Goal: Information Seeking & Learning: Learn about a topic

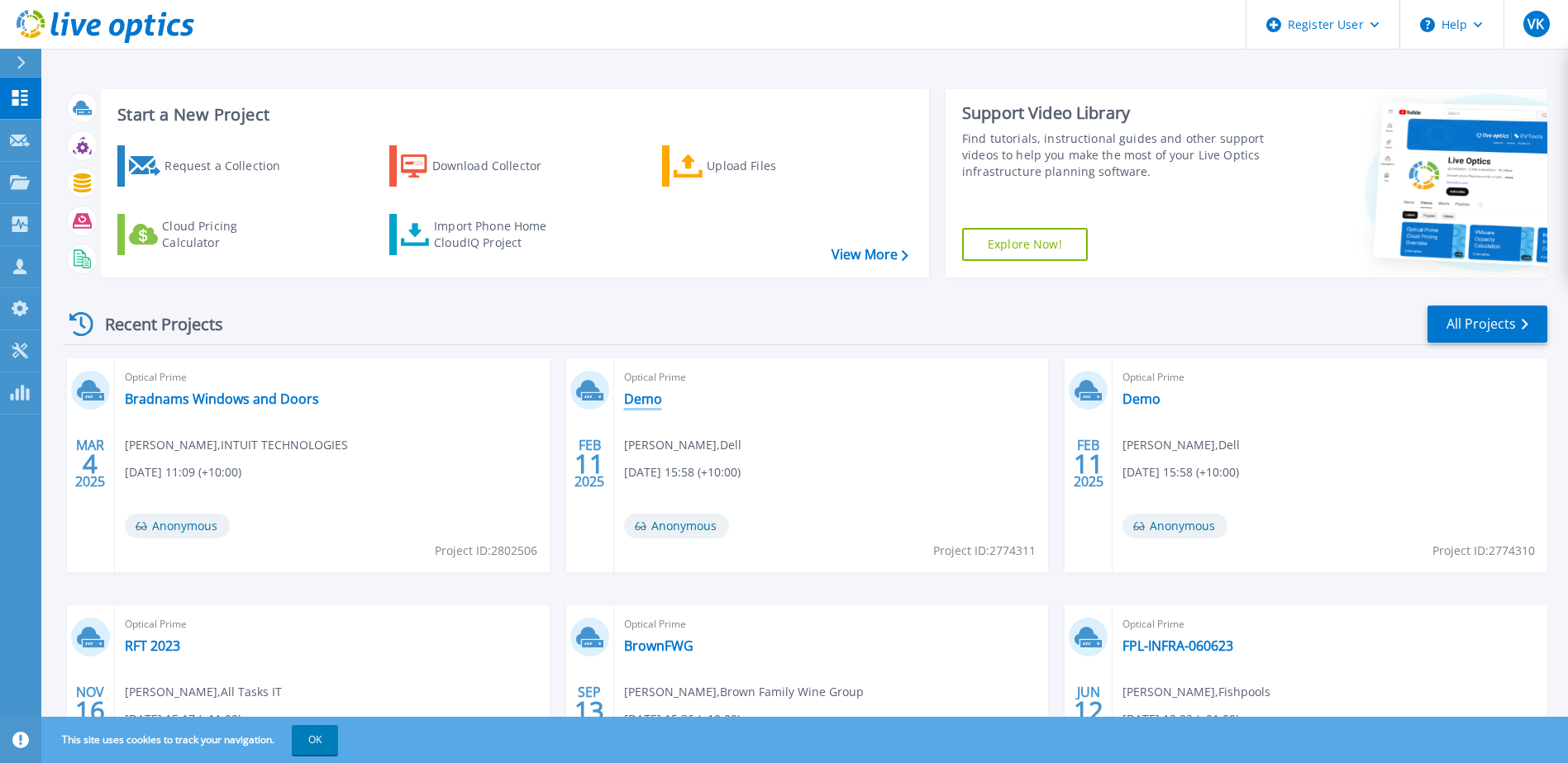
click at [642, 398] on link "Demo" at bounding box center [643, 399] width 39 height 17
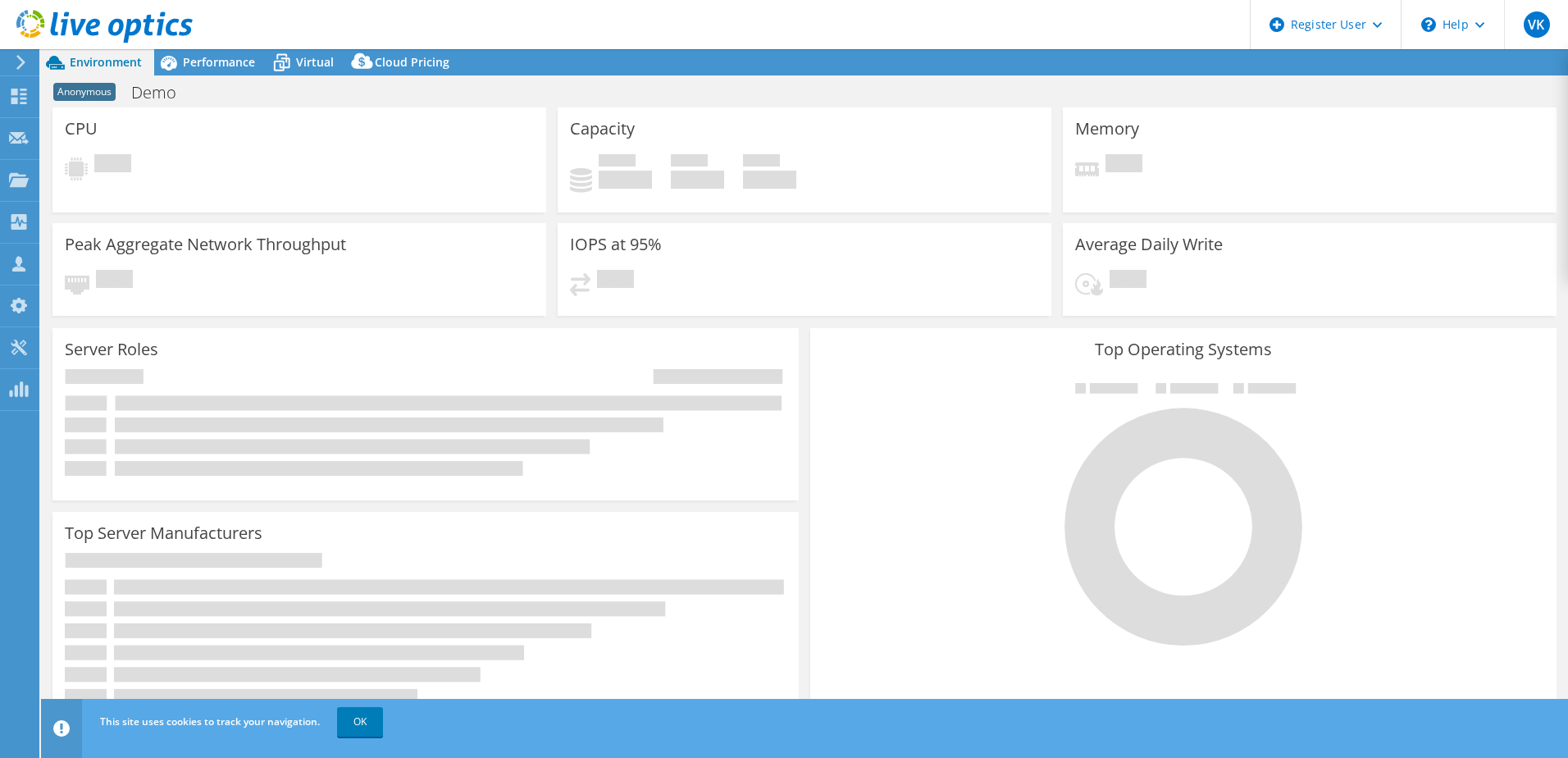
select select "Australia"
select select "AUD"
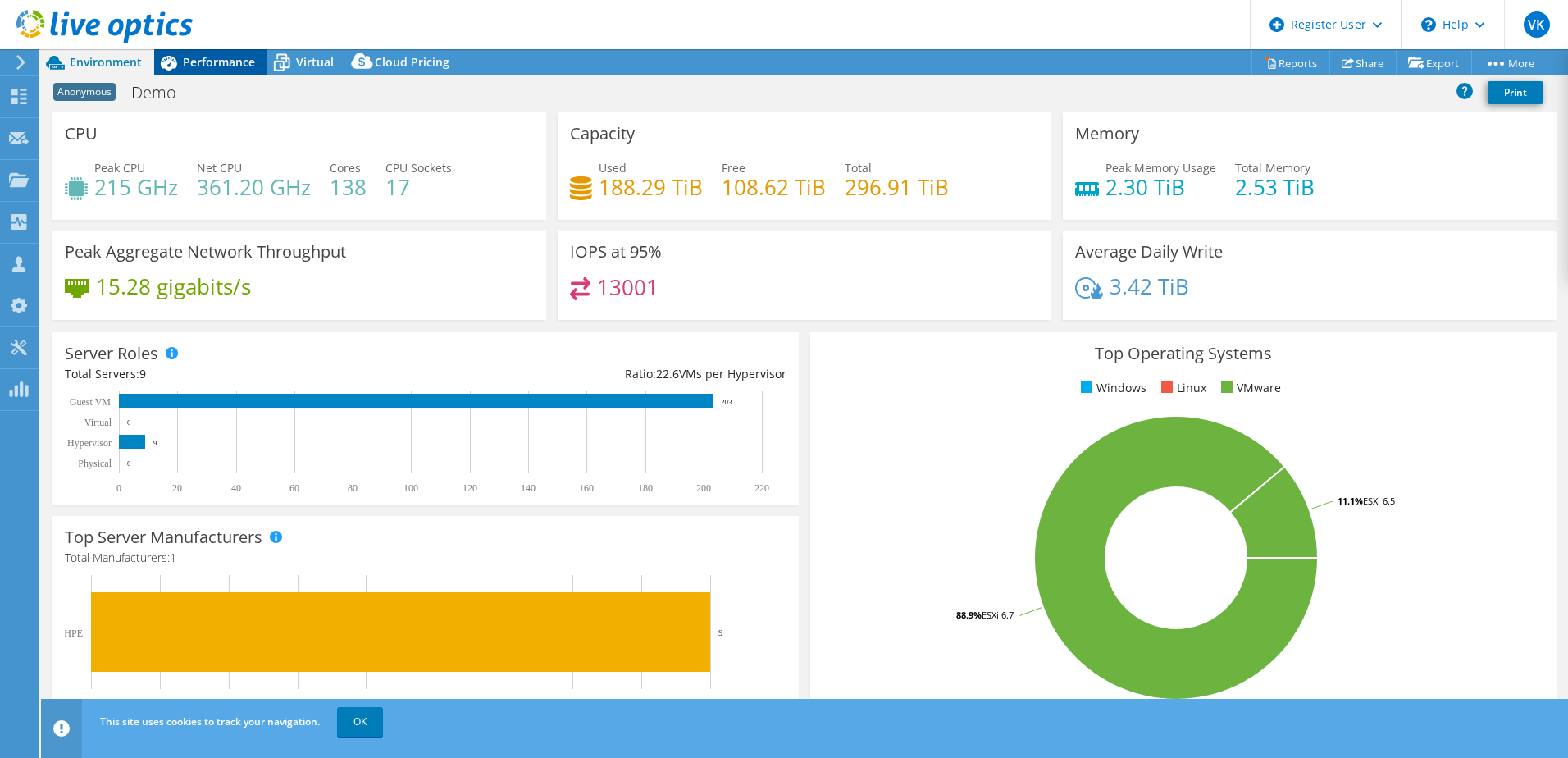
click at [217, 53] on div "Performance" at bounding box center [211, 62] width 114 height 26
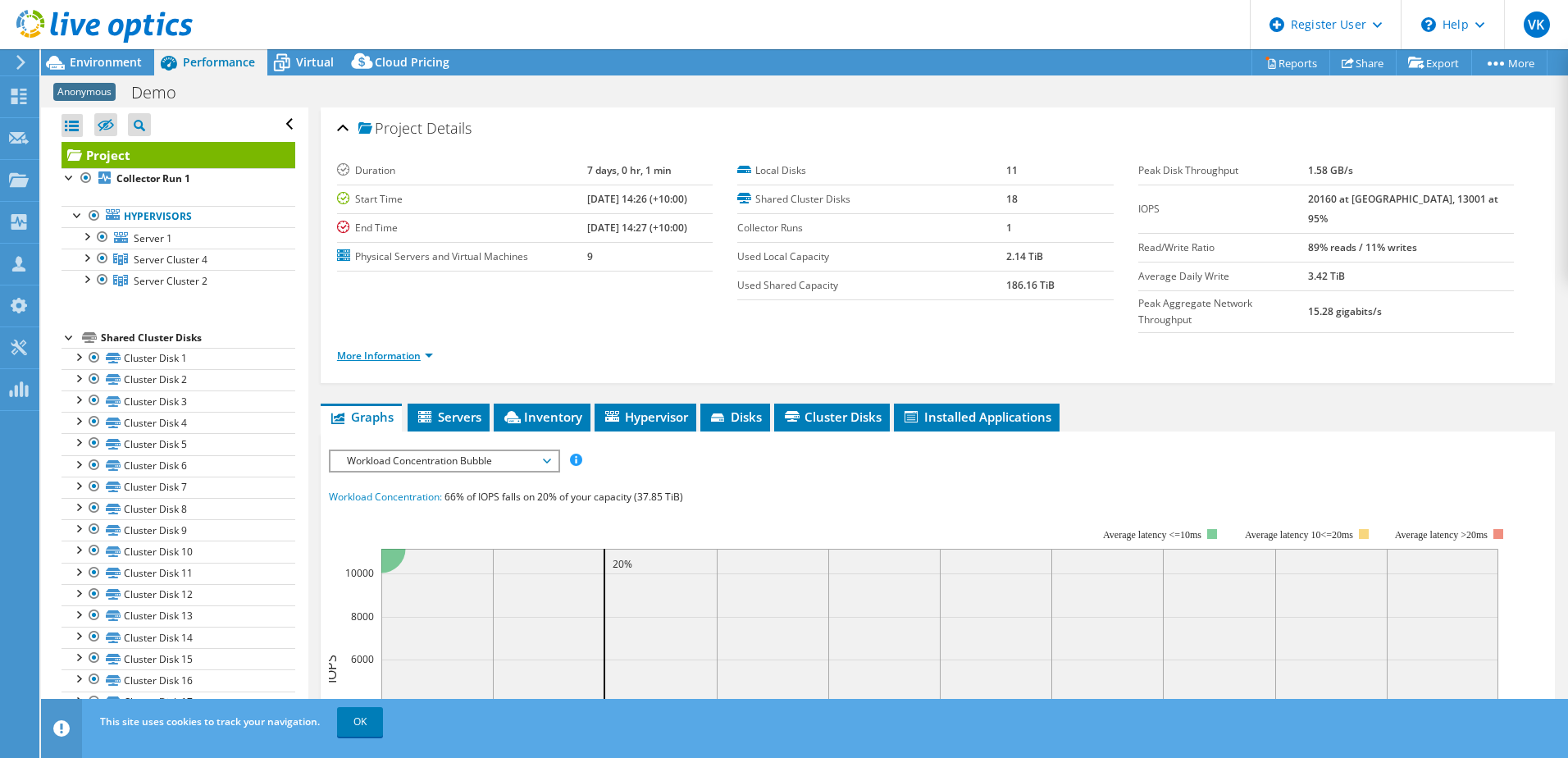
click at [432, 349] on link "More Information" at bounding box center [385, 356] width 96 height 14
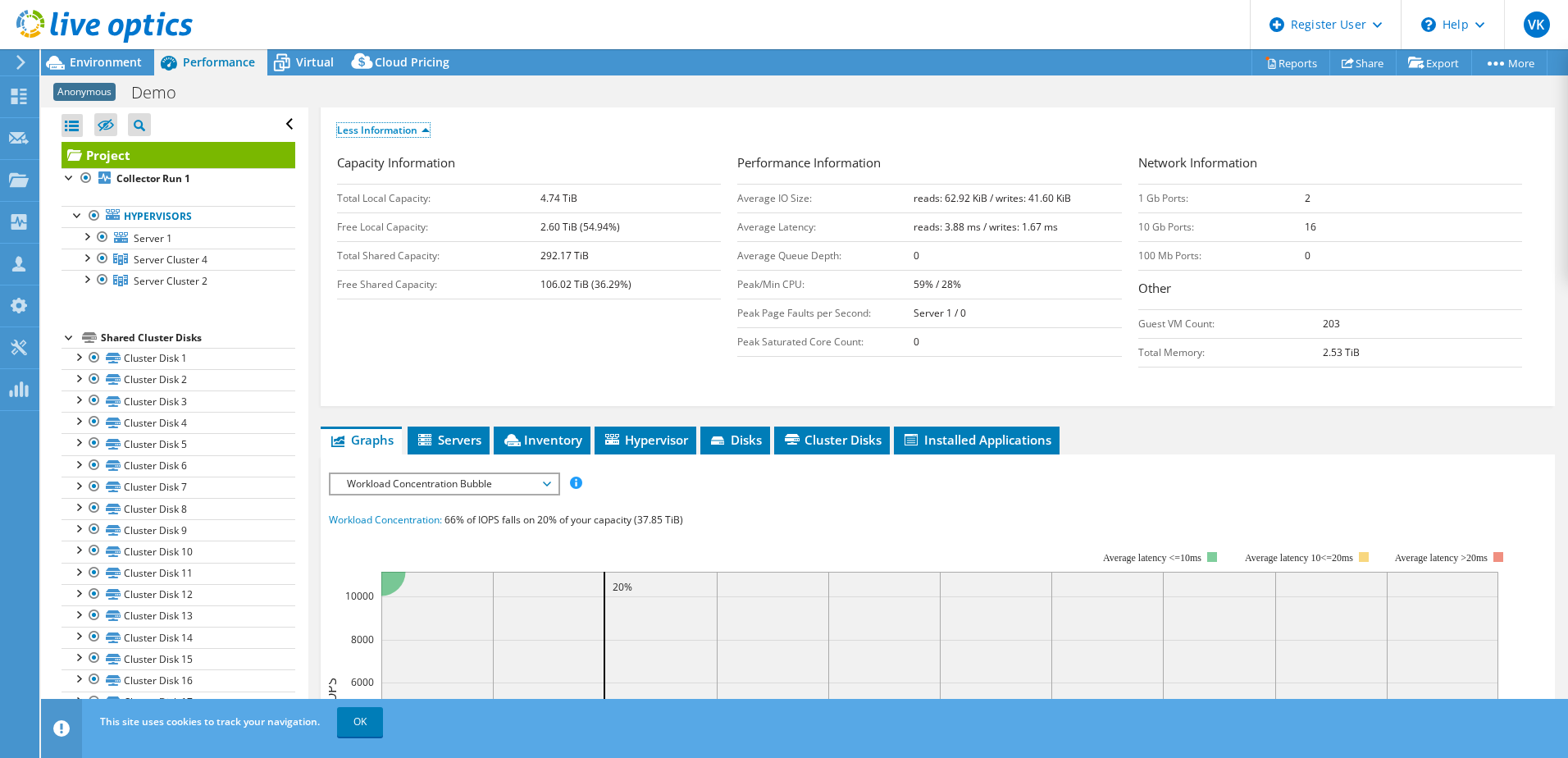
scroll to position [227, 0]
click at [457, 426] on li "Servers" at bounding box center [449, 439] width 82 height 27
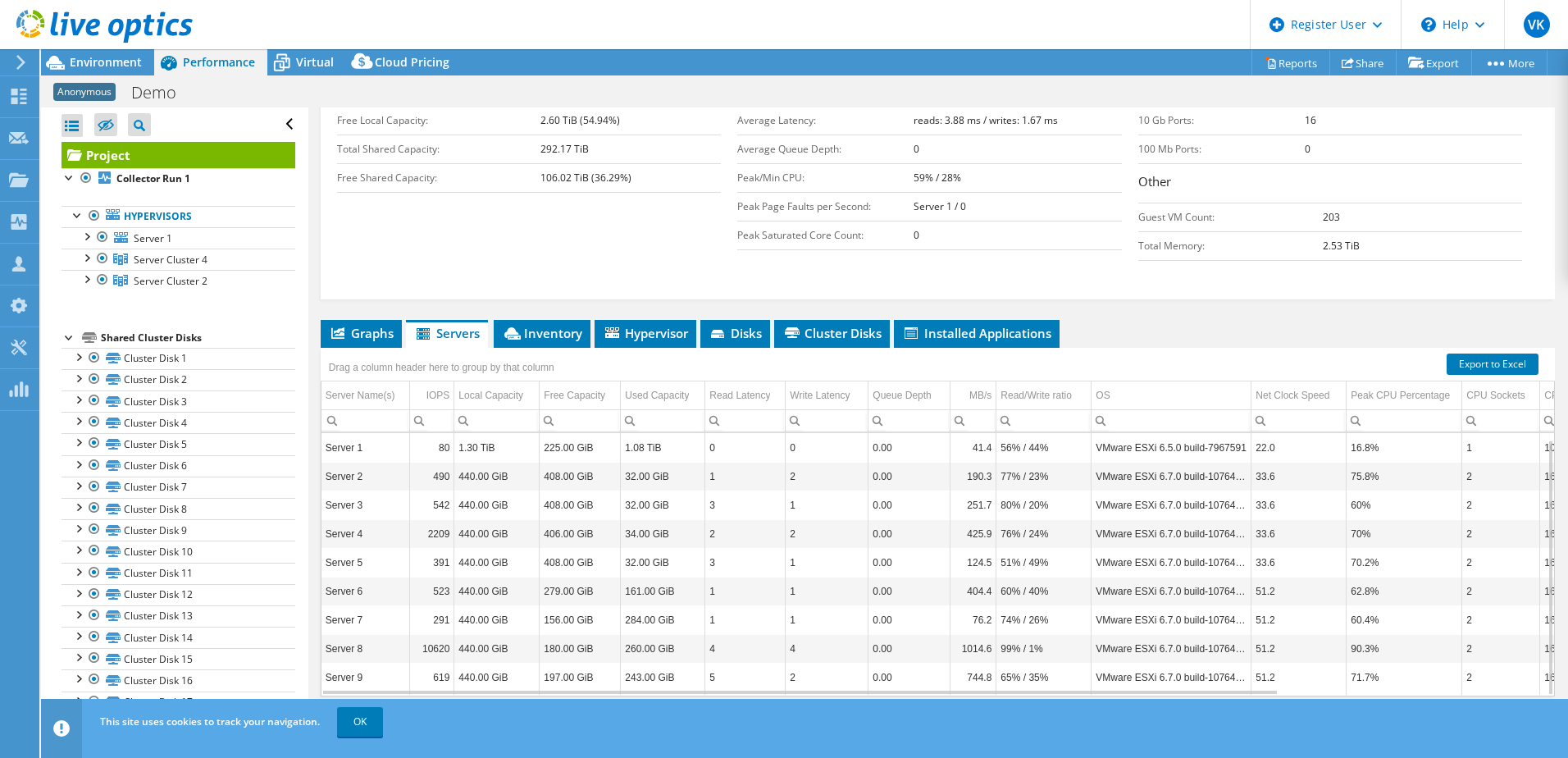
scroll to position [7, 0]
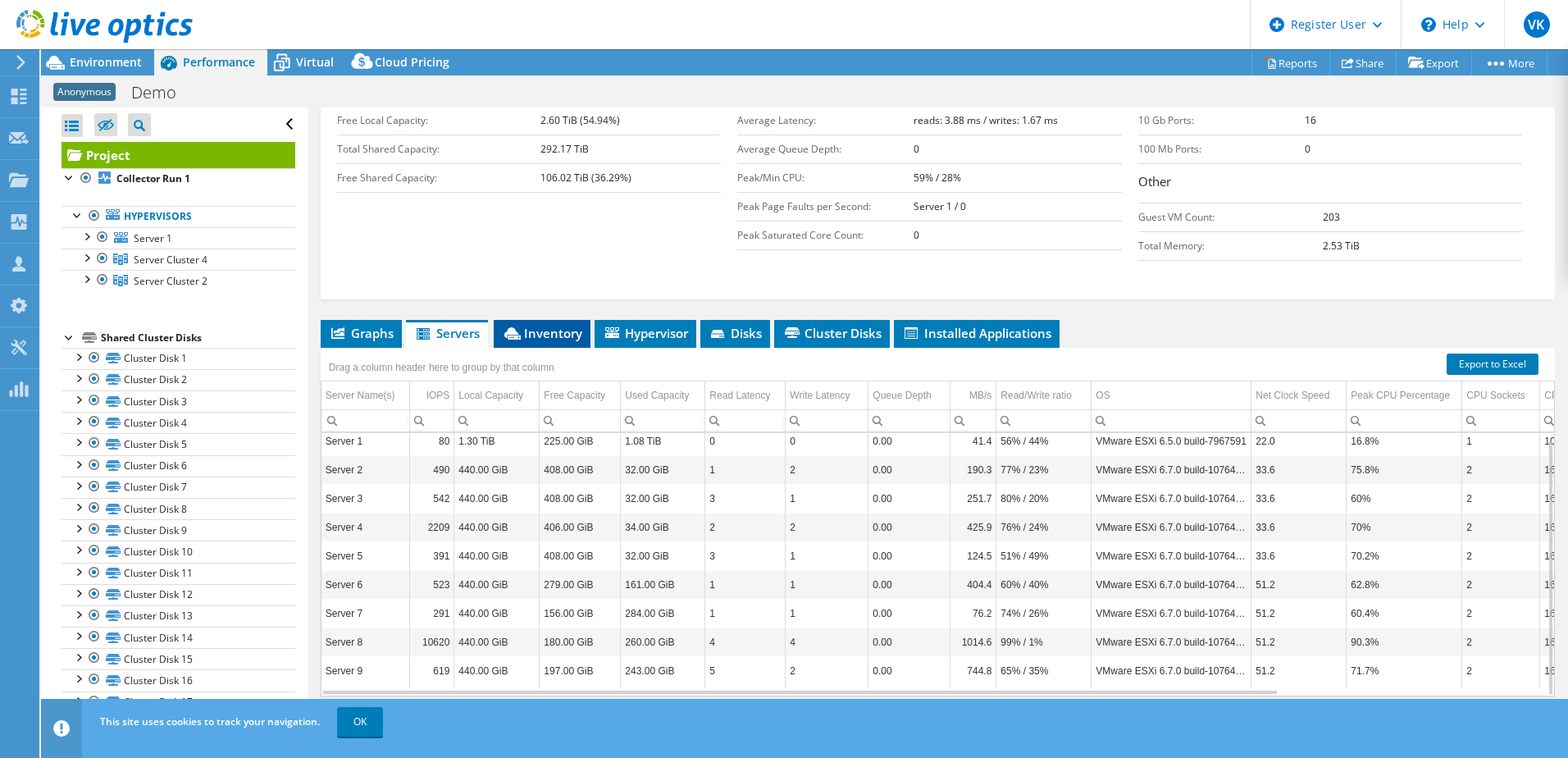
click at [548, 325] on span "Inventory" at bounding box center [542, 332] width 80 height 17
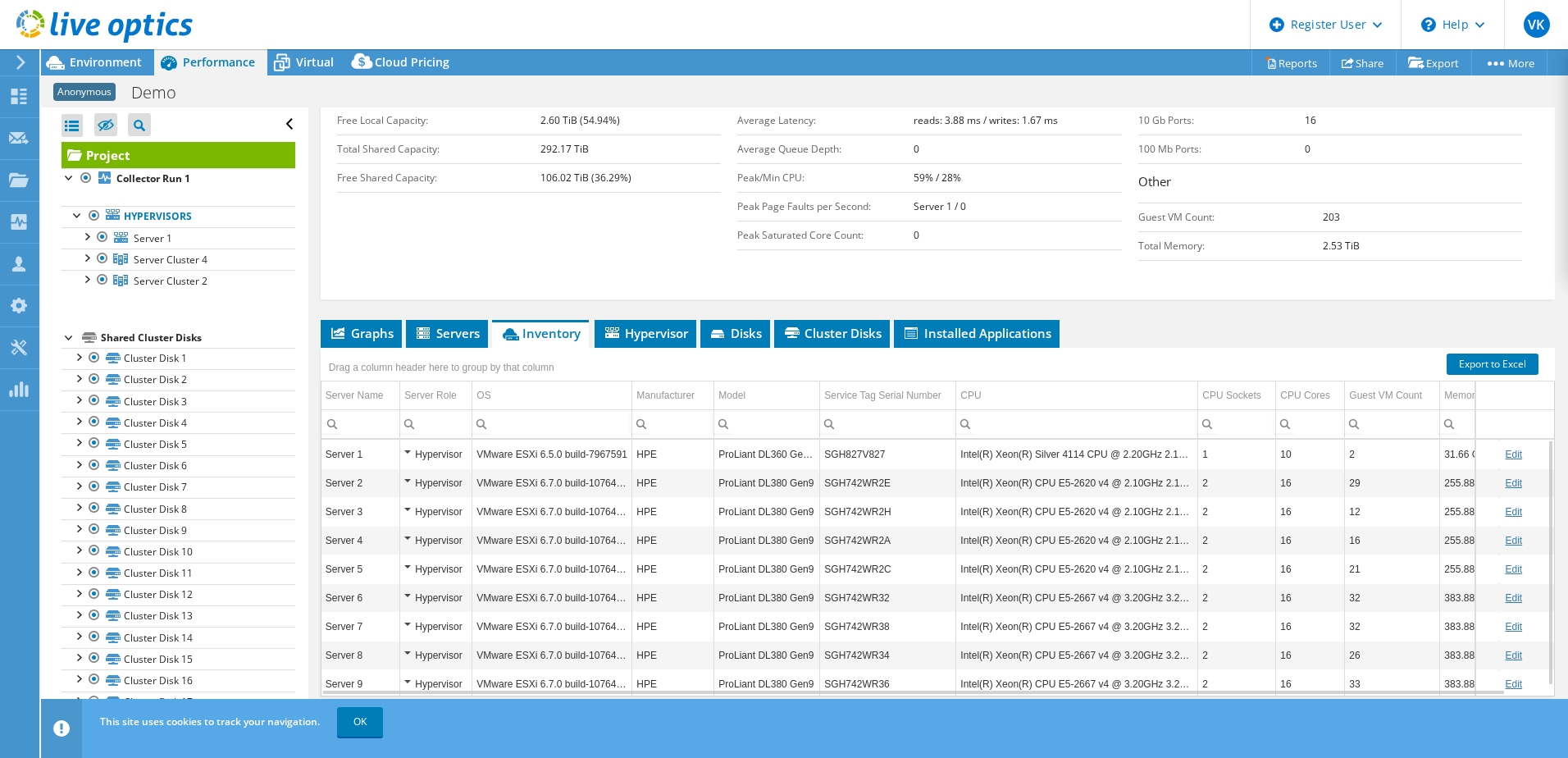
click at [585, 497] on td "VMware ESXi 6.7.0 build-10764712" at bounding box center [552, 511] width 160 height 28
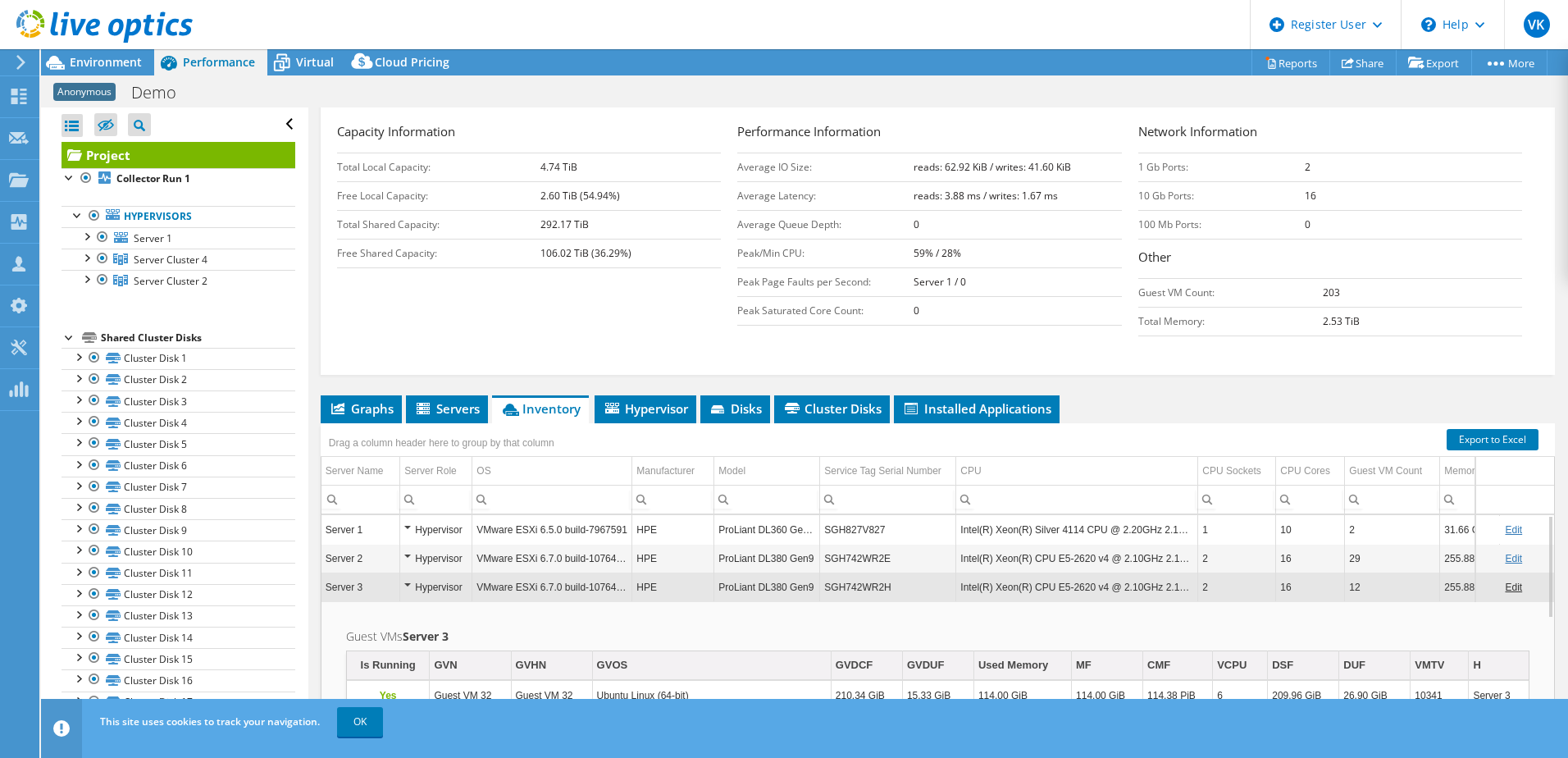
scroll to position [256, 0]
click at [409, 579] on div "Hypervisor" at bounding box center [436, 588] width 63 height 20
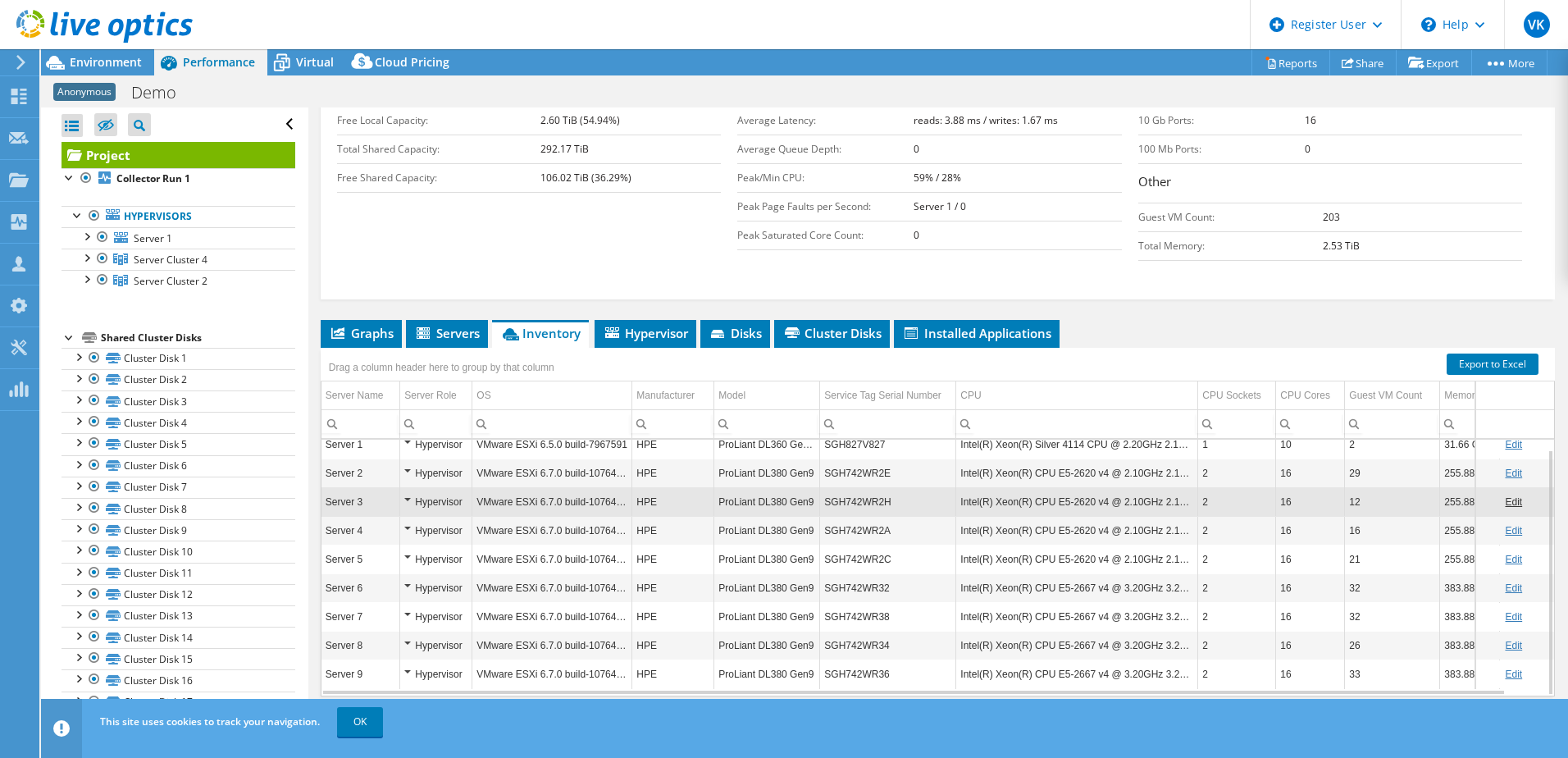
scroll to position [0, 0]
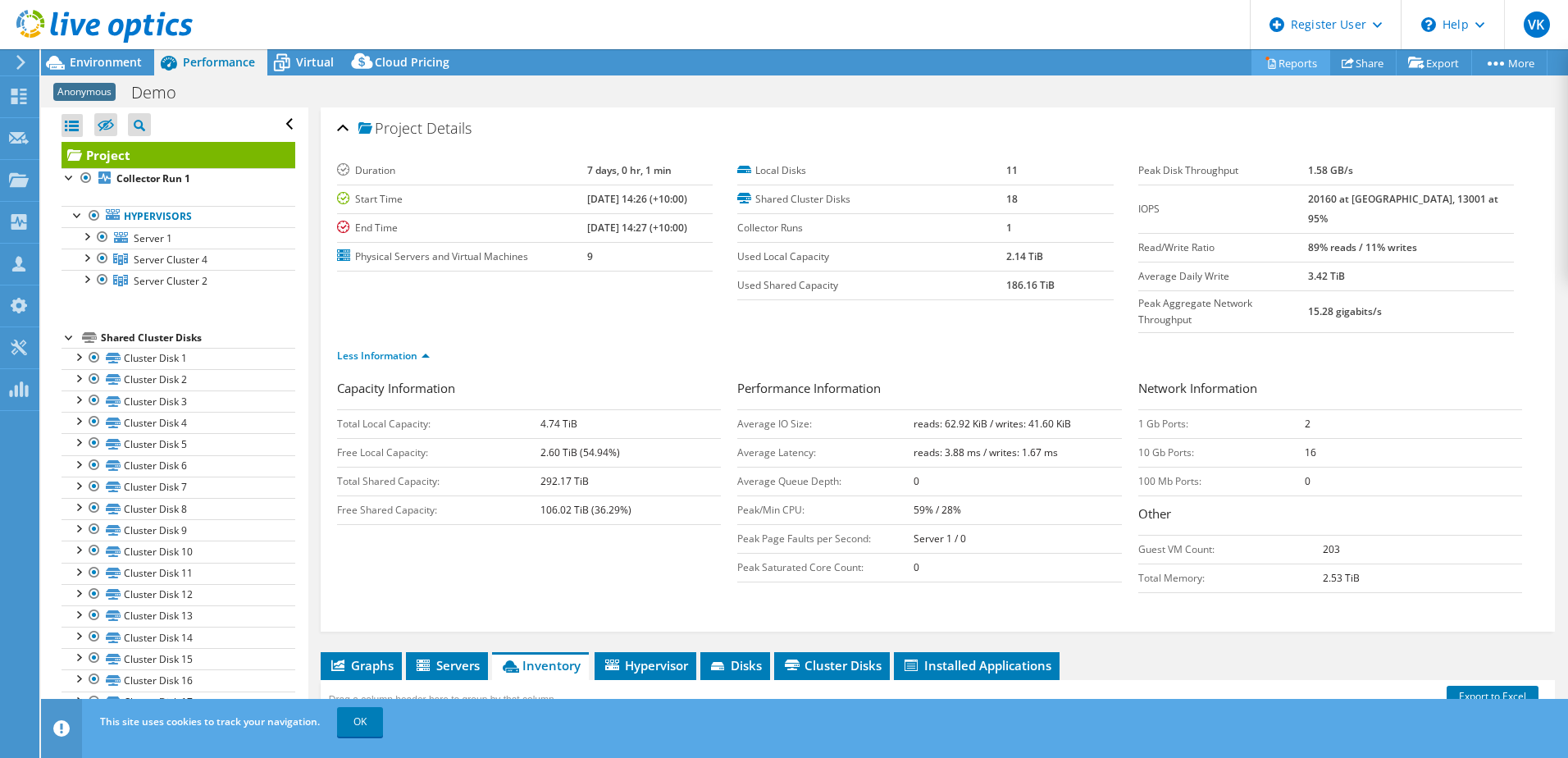
click at [1281, 54] on link "Reports" at bounding box center [1291, 63] width 78 height 25
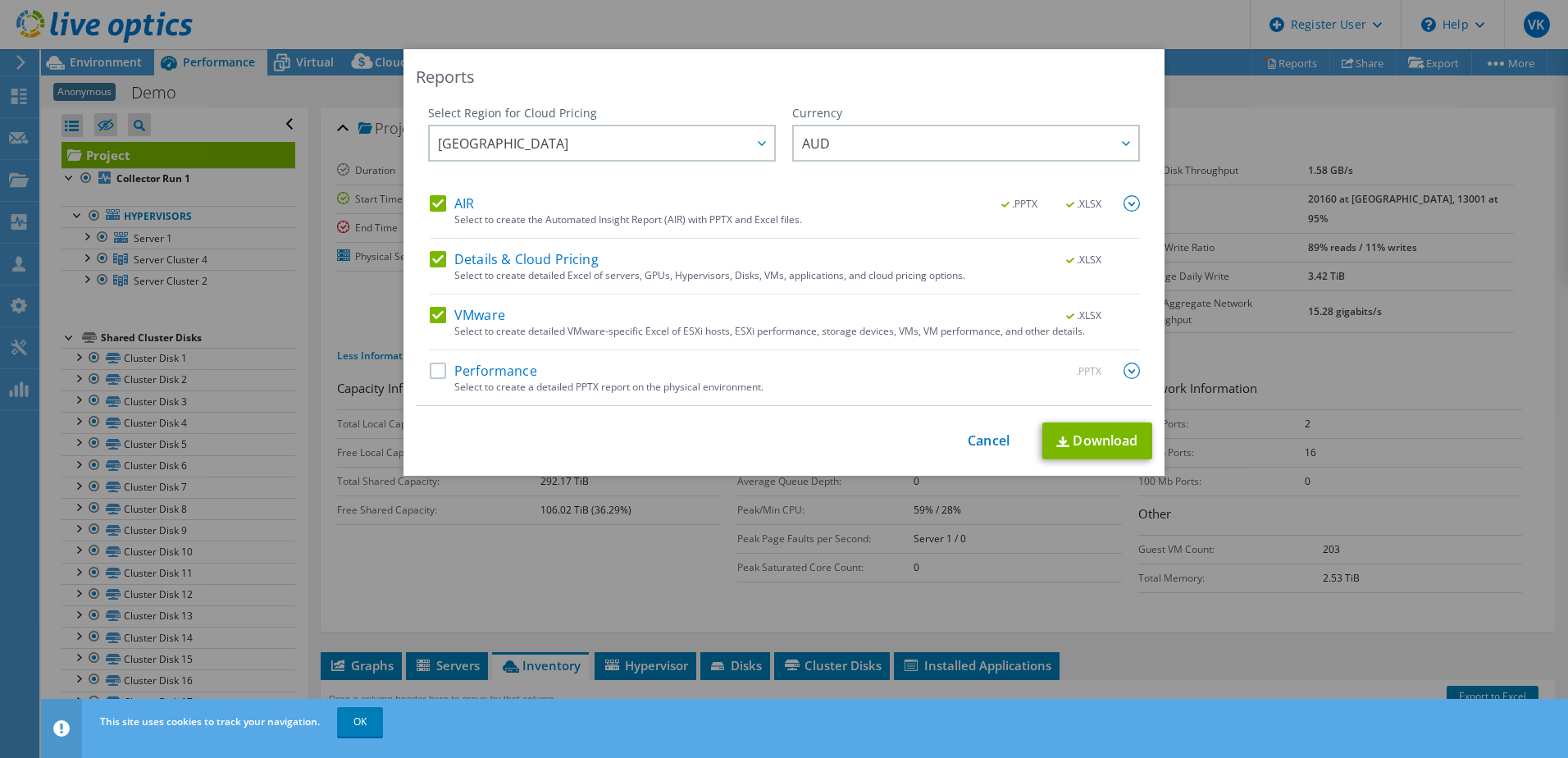
click at [1214, 160] on div "Reports Select Region for Cloud Pricing Asia Pacific (Hong Kong) Asia Pacific (…" at bounding box center [784, 379] width 1568 height 660
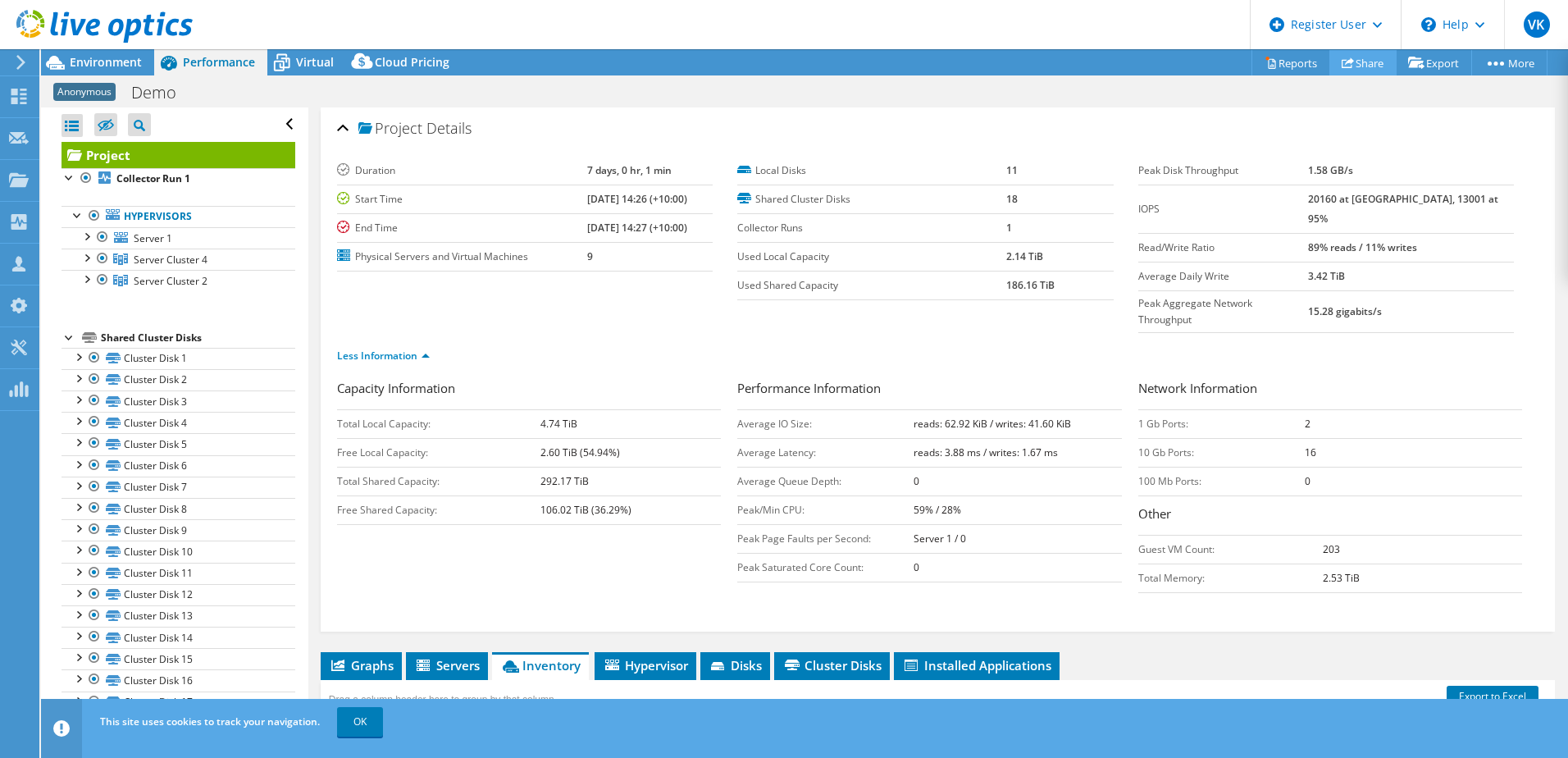
click at [1379, 63] on link "Share" at bounding box center [1363, 63] width 68 height 25
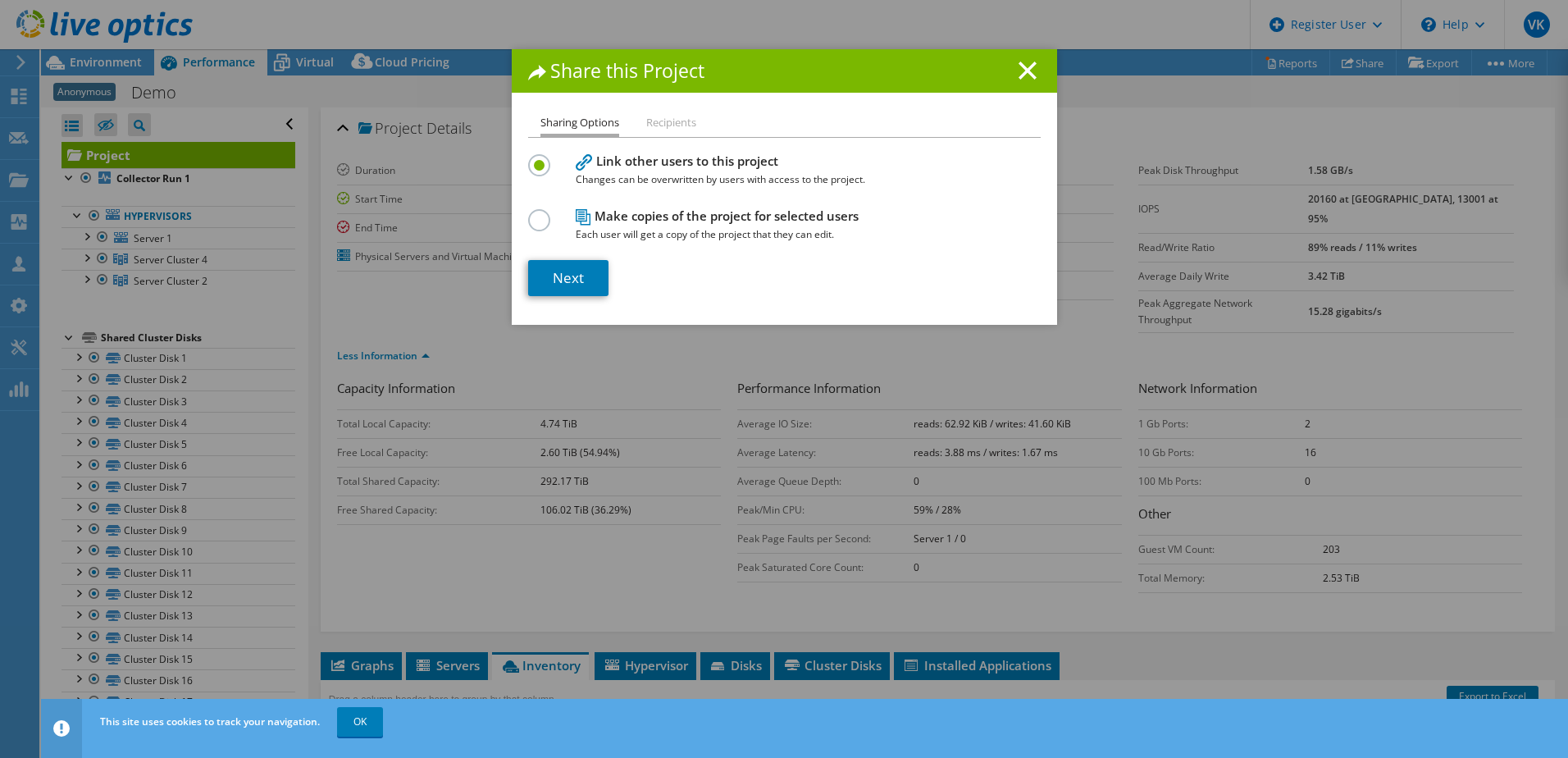
click at [1153, 114] on div "Share this Project Sharing Options Recipients Link other users to this project …" at bounding box center [784, 379] width 1568 height 660
